Goal: Task Accomplishment & Management: Manage account settings

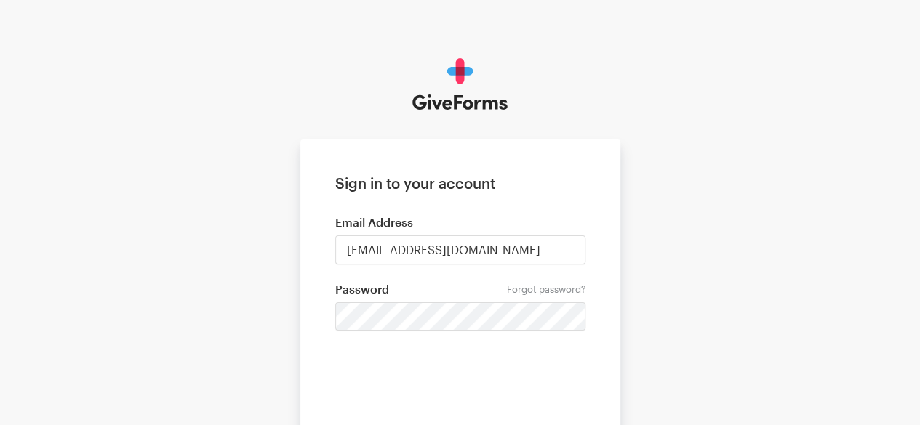
scroll to position [246, 0]
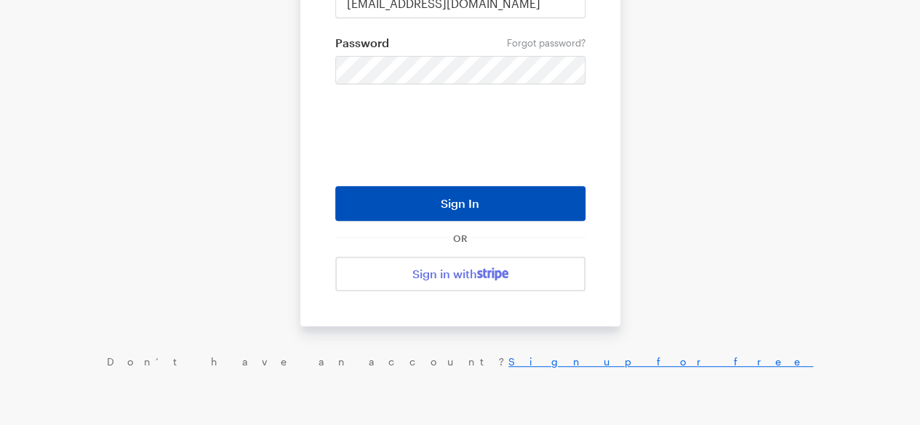
click at [483, 198] on button "Sign In" at bounding box center [460, 203] width 250 height 35
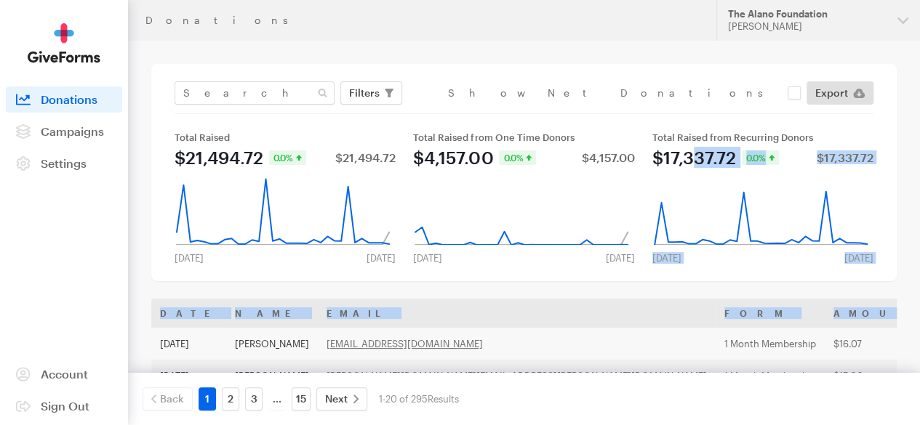
drag, startPoint x: 691, startPoint y: 171, endPoint x: 930, endPoint y: 309, distance: 275.6
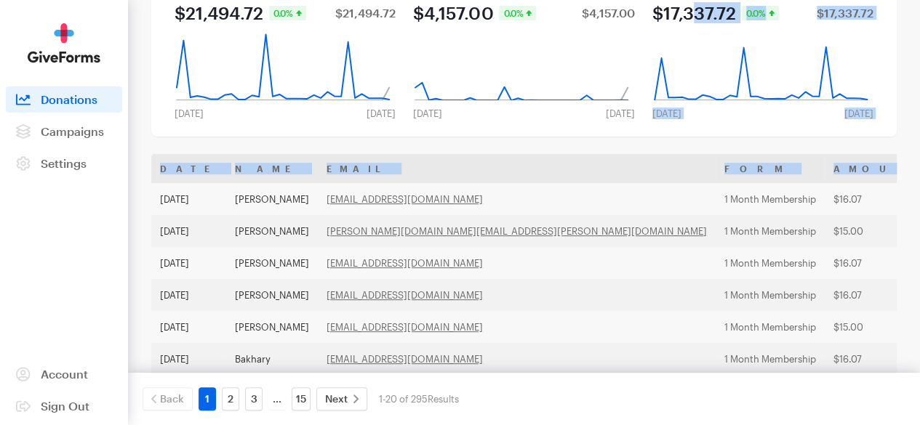
scroll to position [138, 0]
